Goal: Use online tool/utility: Utilize a website feature to perform a specific function

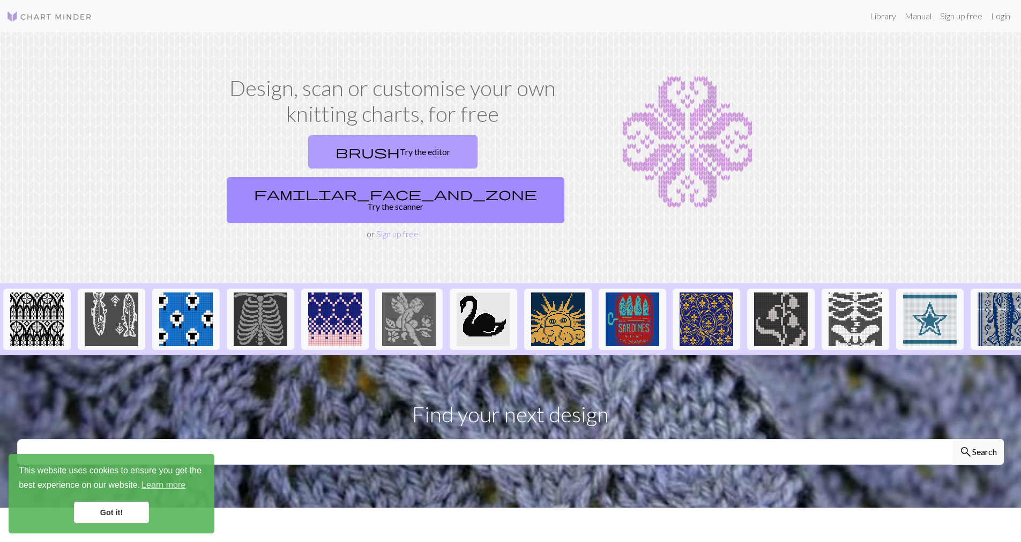
click at [345, 160] on link "brush Try the editor" at bounding box center [392, 151] width 169 height 33
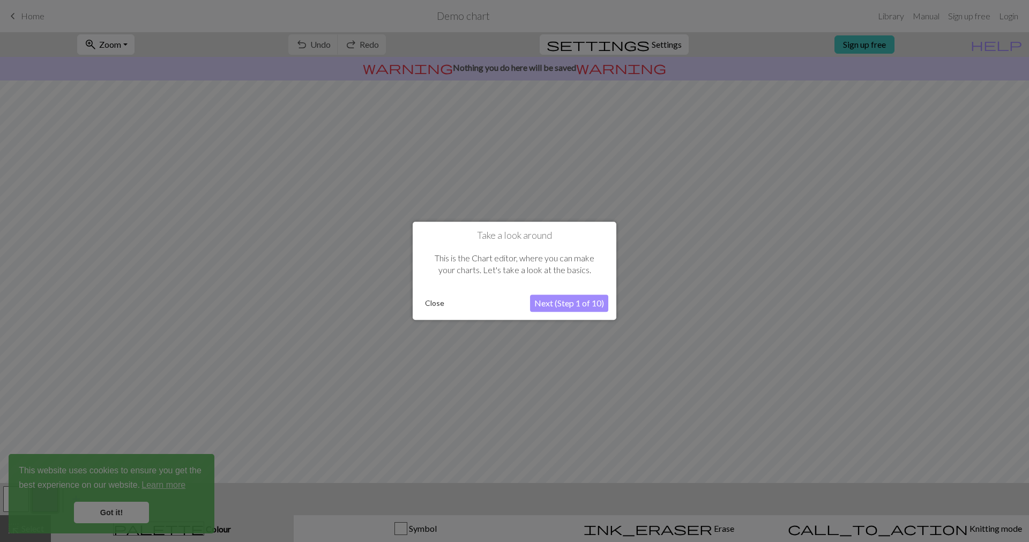
click at [588, 306] on button "Next (Step 1 of 10)" at bounding box center [569, 303] width 78 height 17
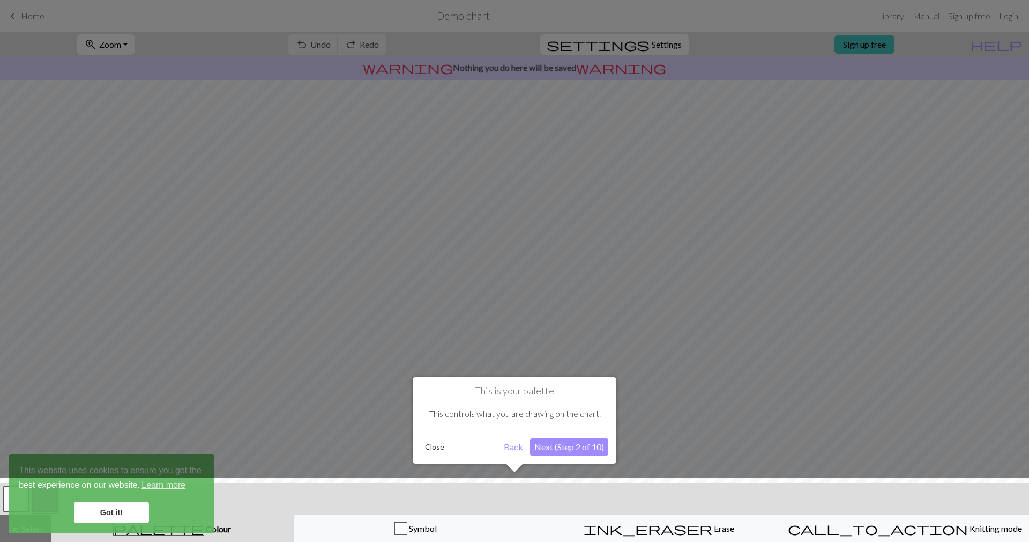
click at [577, 447] on button "Next (Step 2 of 10)" at bounding box center [569, 446] width 78 height 17
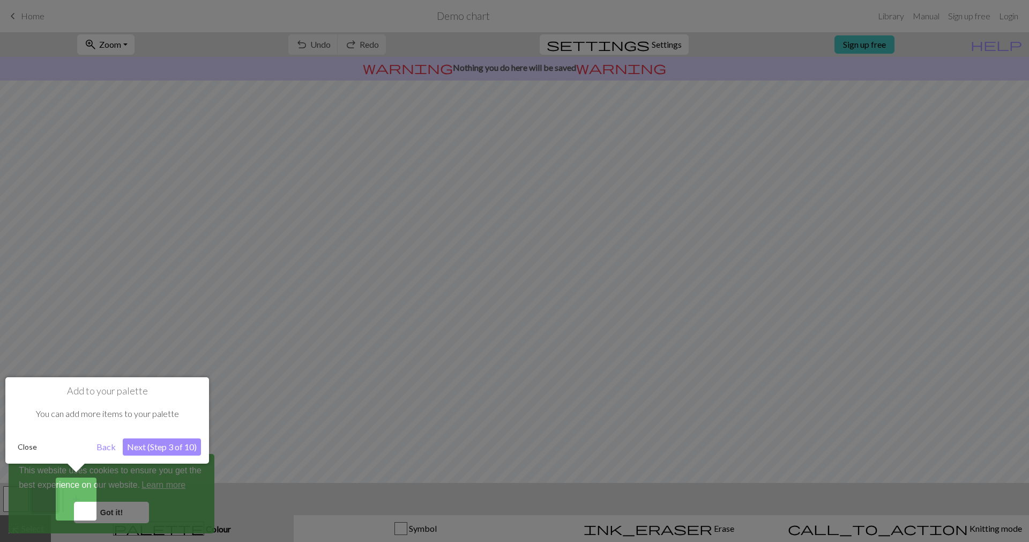
click at [155, 450] on button "Next (Step 3 of 10)" at bounding box center [162, 446] width 78 height 17
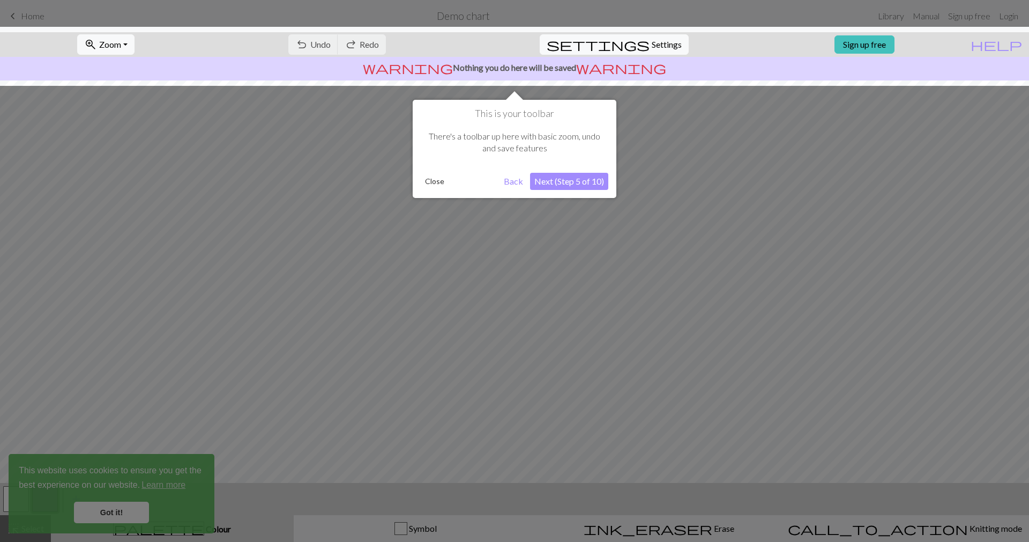
click at [439, 187] on button "Close" at bounding box center [435, 181] width 28 height 16
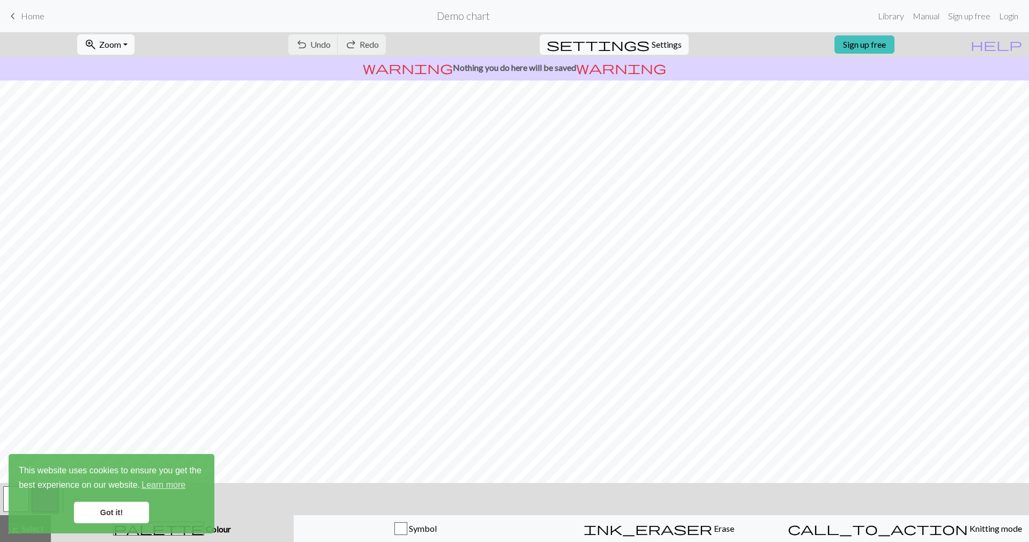
click at [135, 512] on link "Got it!" at bounding box center [111, 511] width 75 height 21
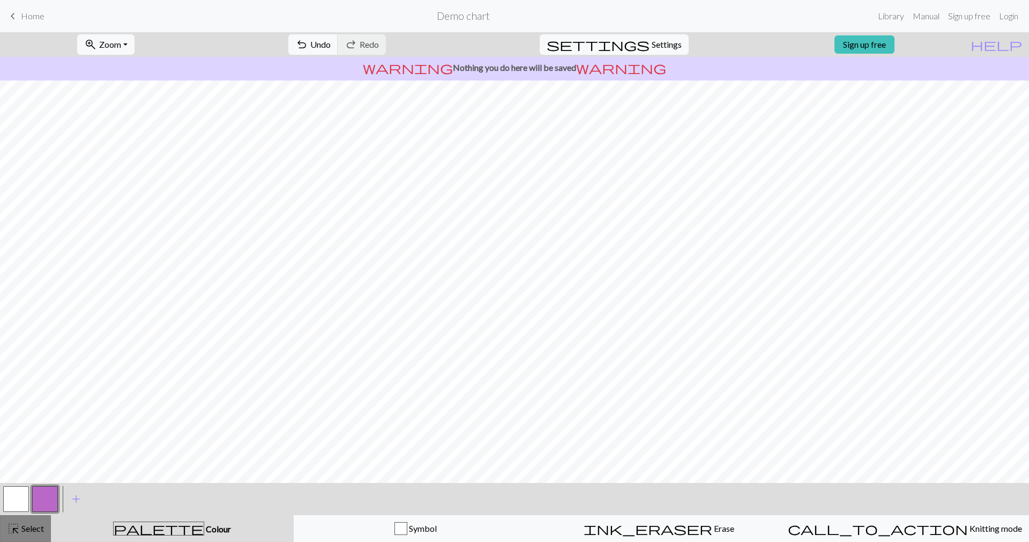
click at [21, 523] on span "Select" at bounding box center [32, 528] width 24 height 10
click at [36, 525] on span "Select" at bounding box center [32, 528] width 24 height 10
